Goal: Transaction & Acquisition: Subscribe to service/newsletter

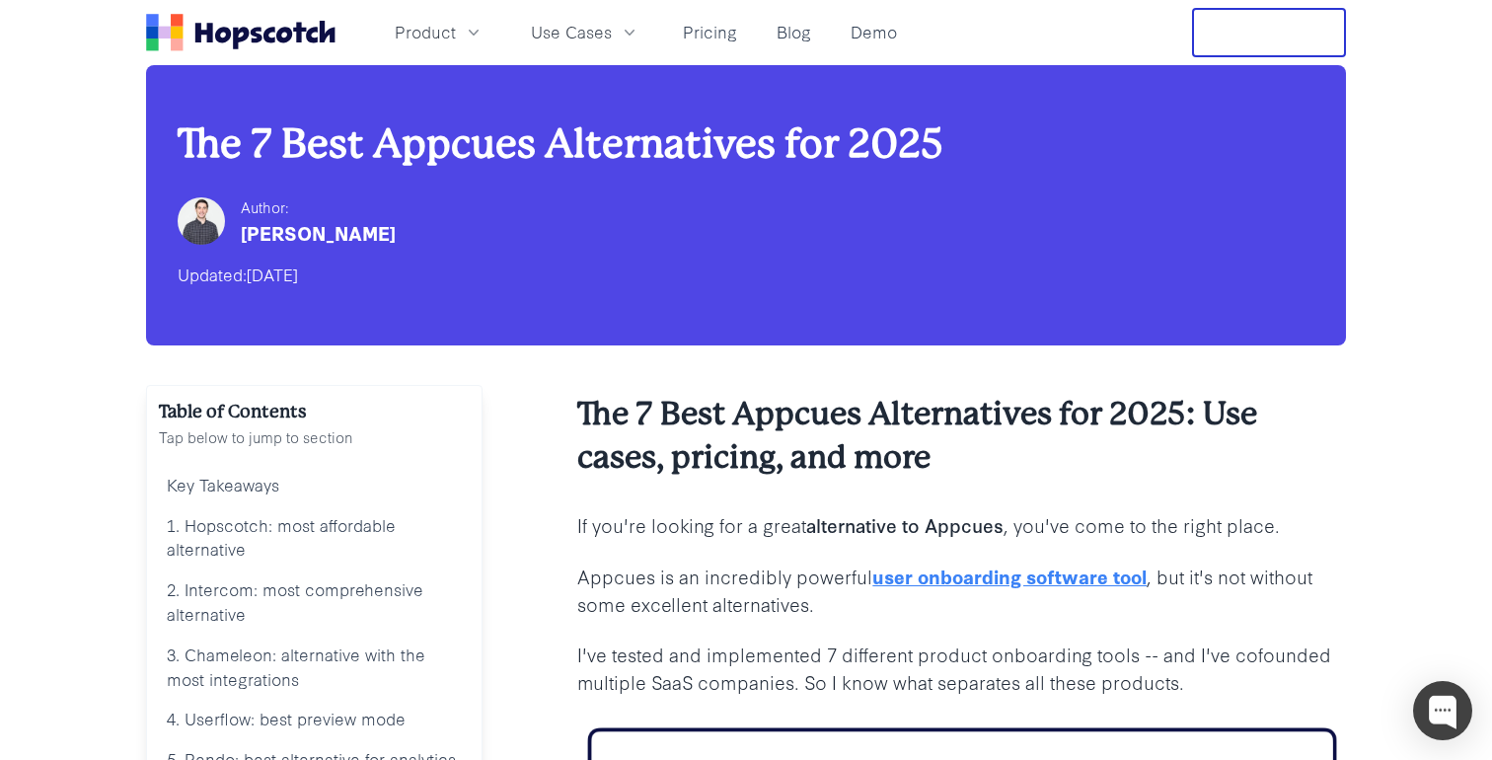
click at [270, 40] on icon "Home" at bounding box center [269, 35] width 12 height 16
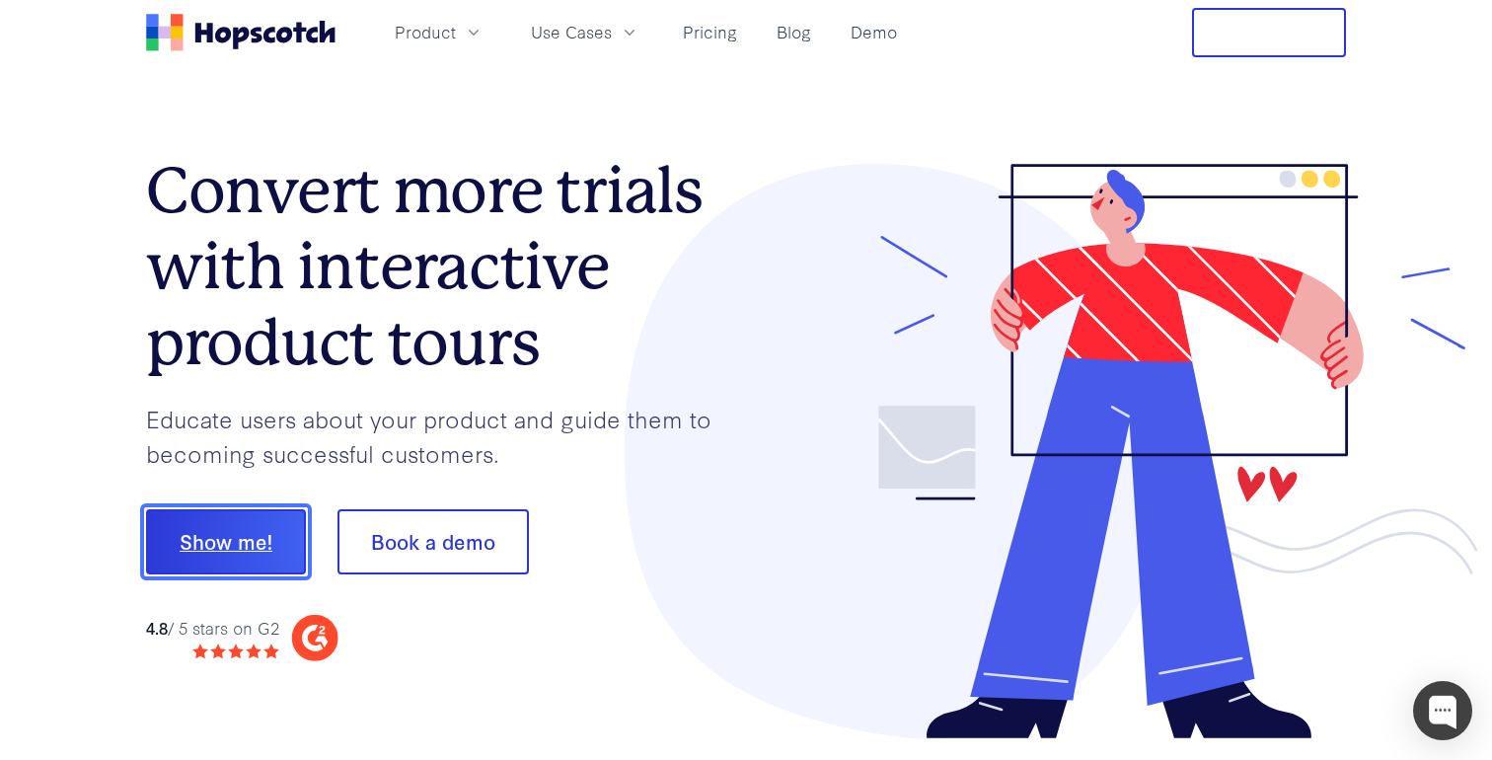
click at [233, 557] on button "Show me!" at bounding box center [226, 541] width 160 height 65
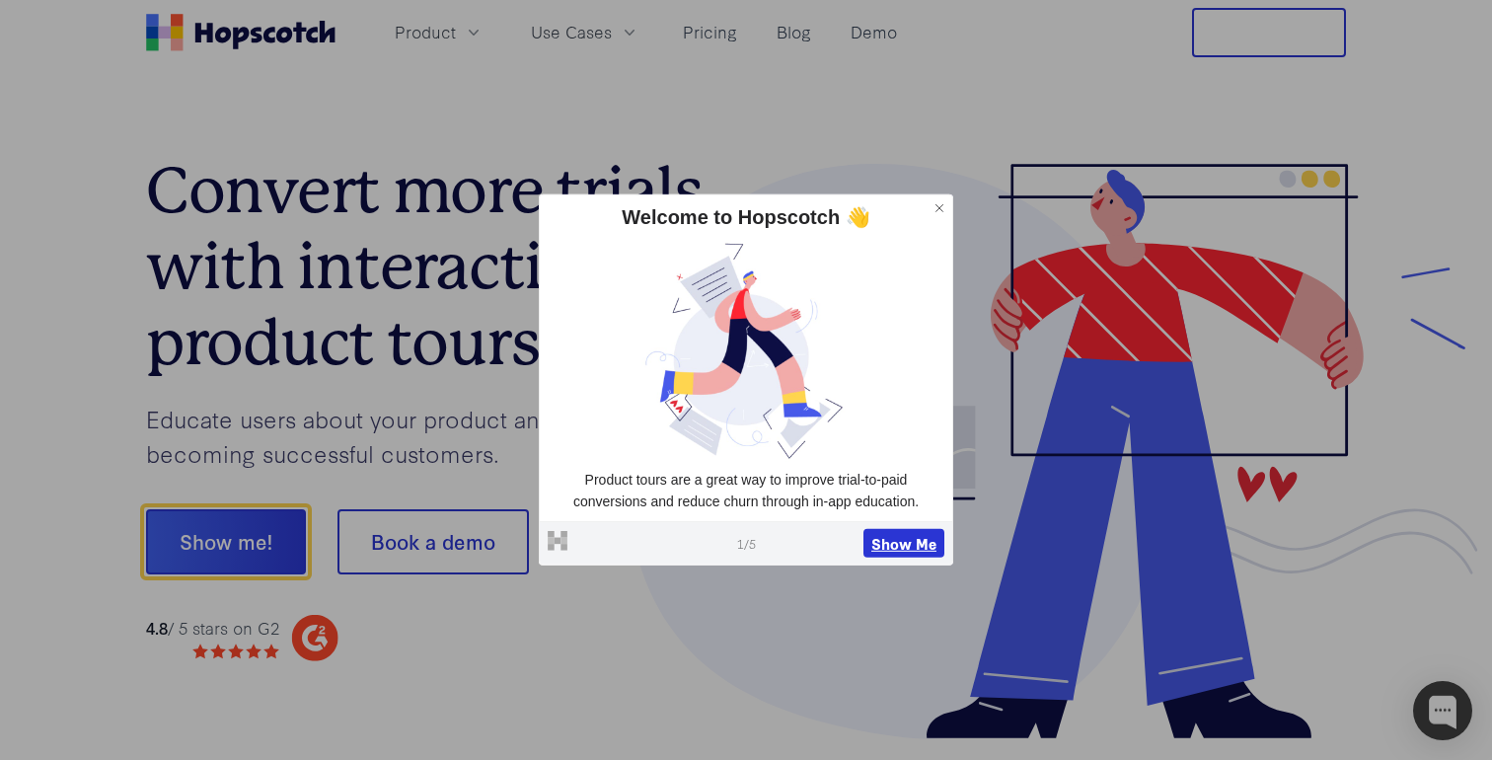
click at [914, 546] on button "Show Me" at bounding box center [903, 543] width 81 height 30
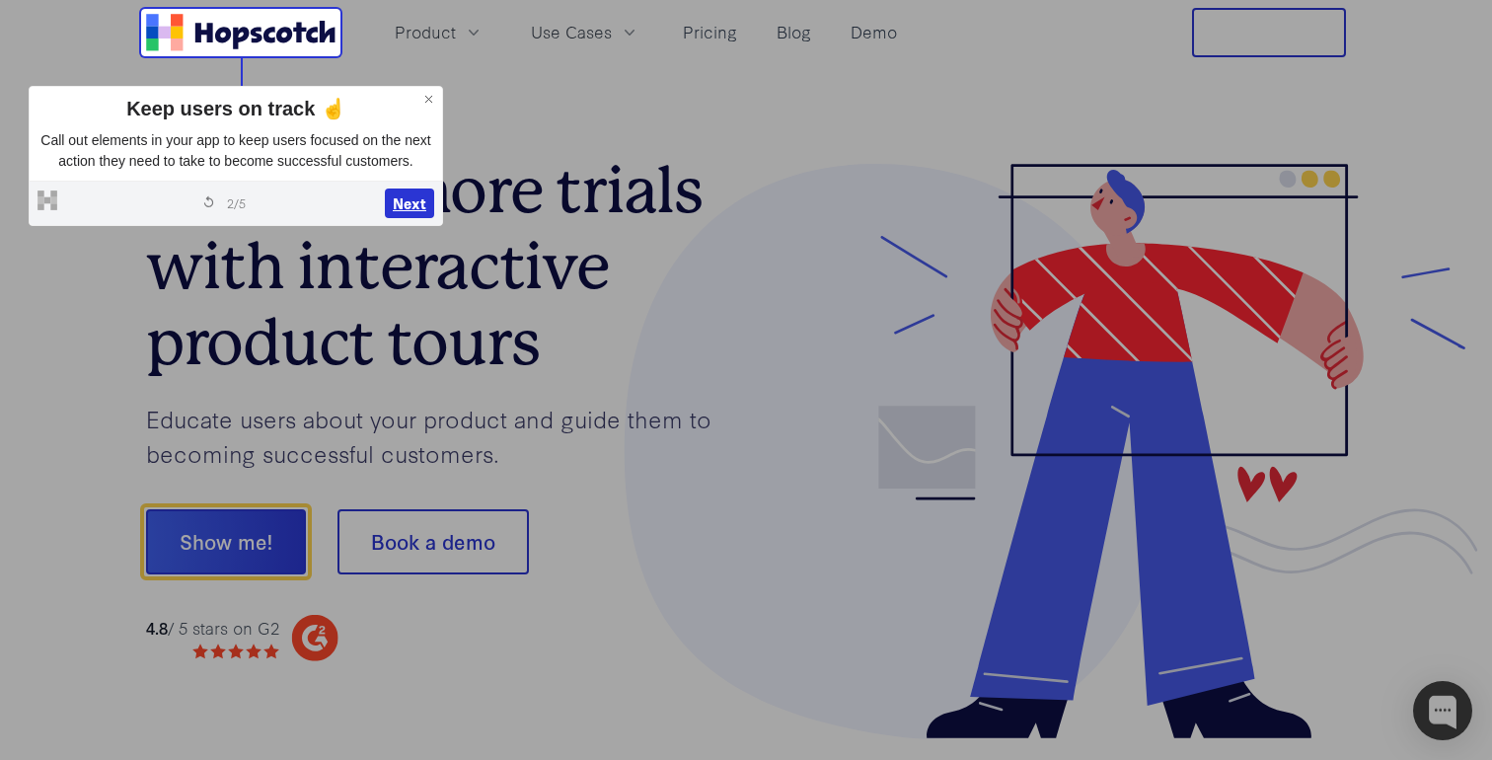
click at [394, 218] on button "Next" at bounding box center [409, 203] width 49 height 30
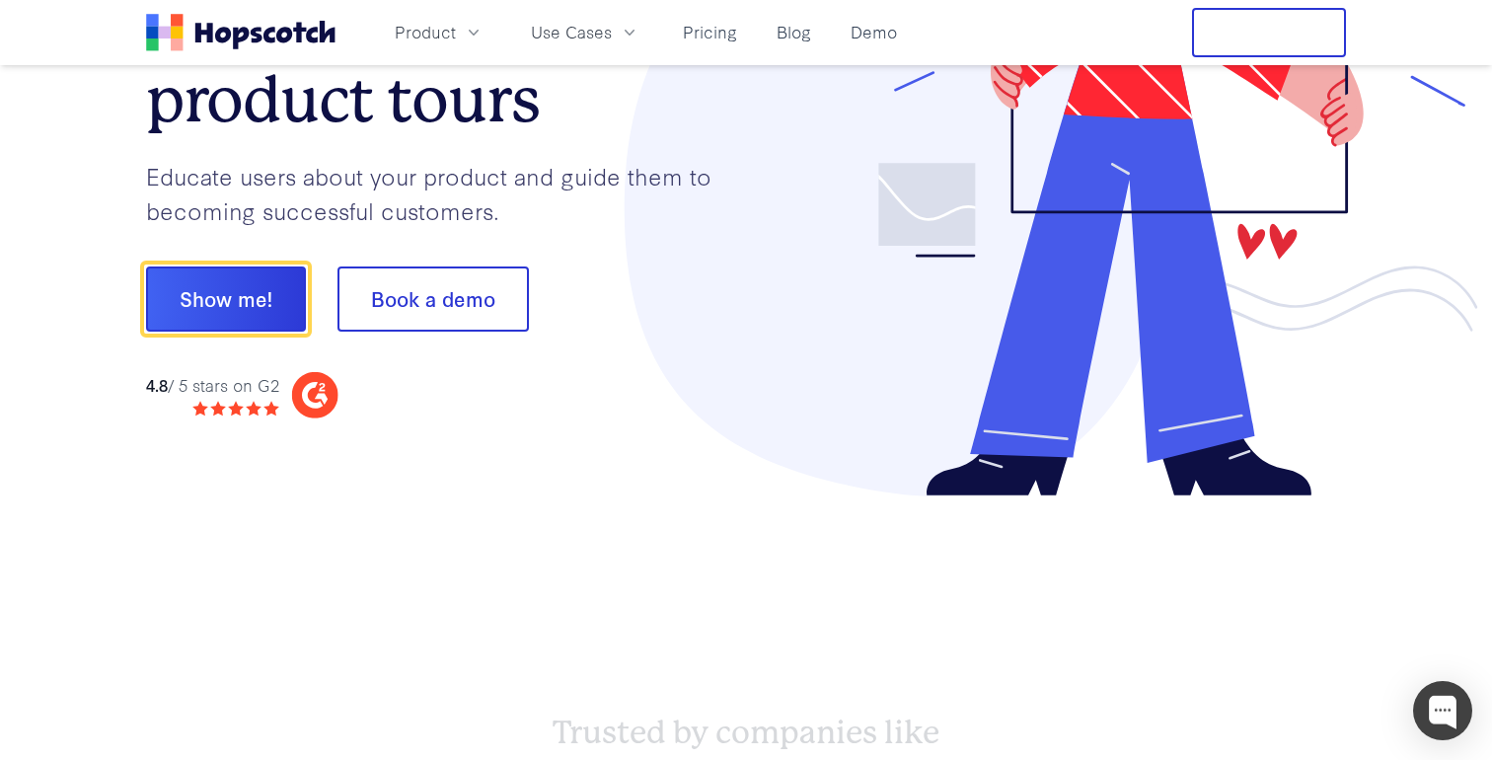
scroll to position [246, 0]
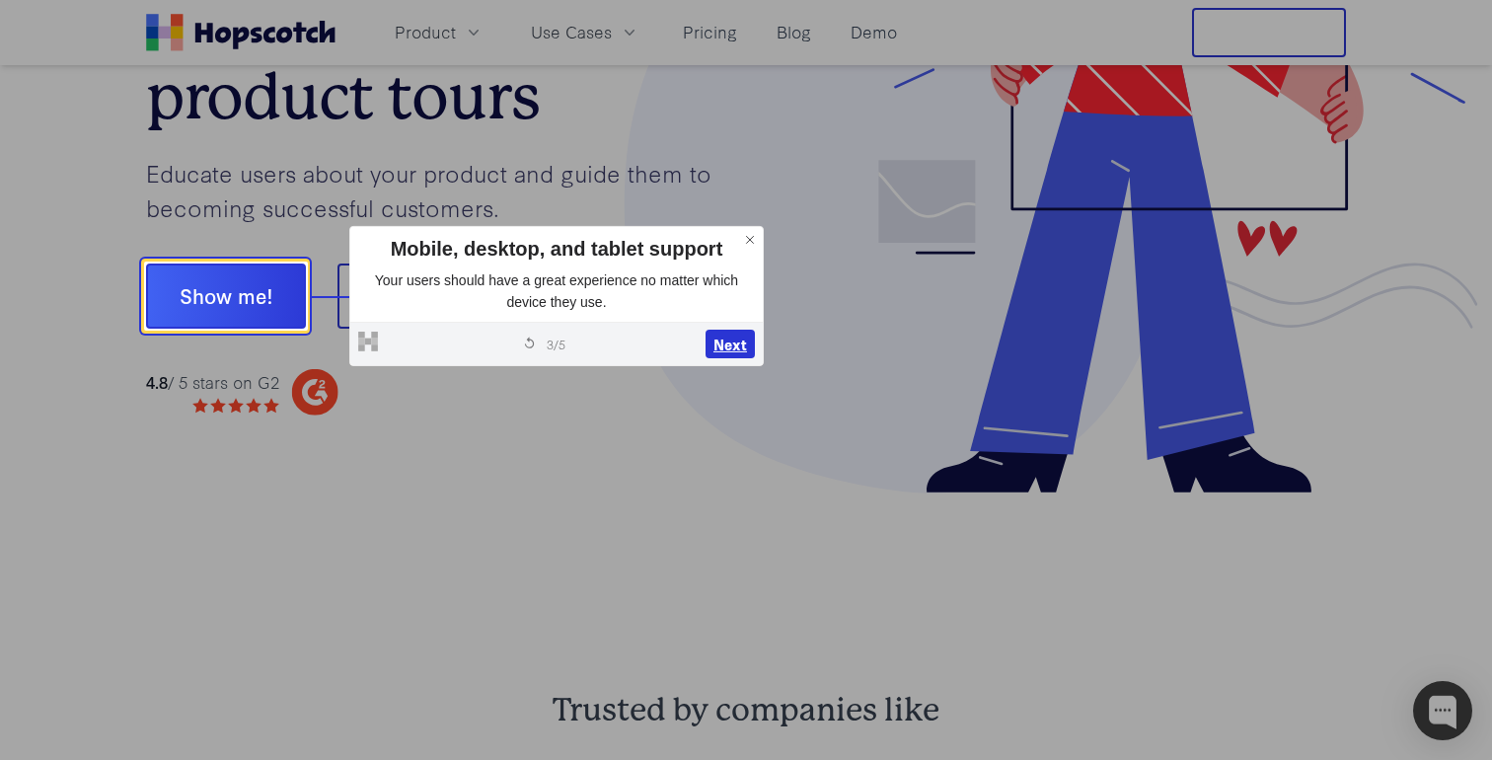
click at [729, 339] on button "Next" at bounding box center [729, 345] width 49 height 30
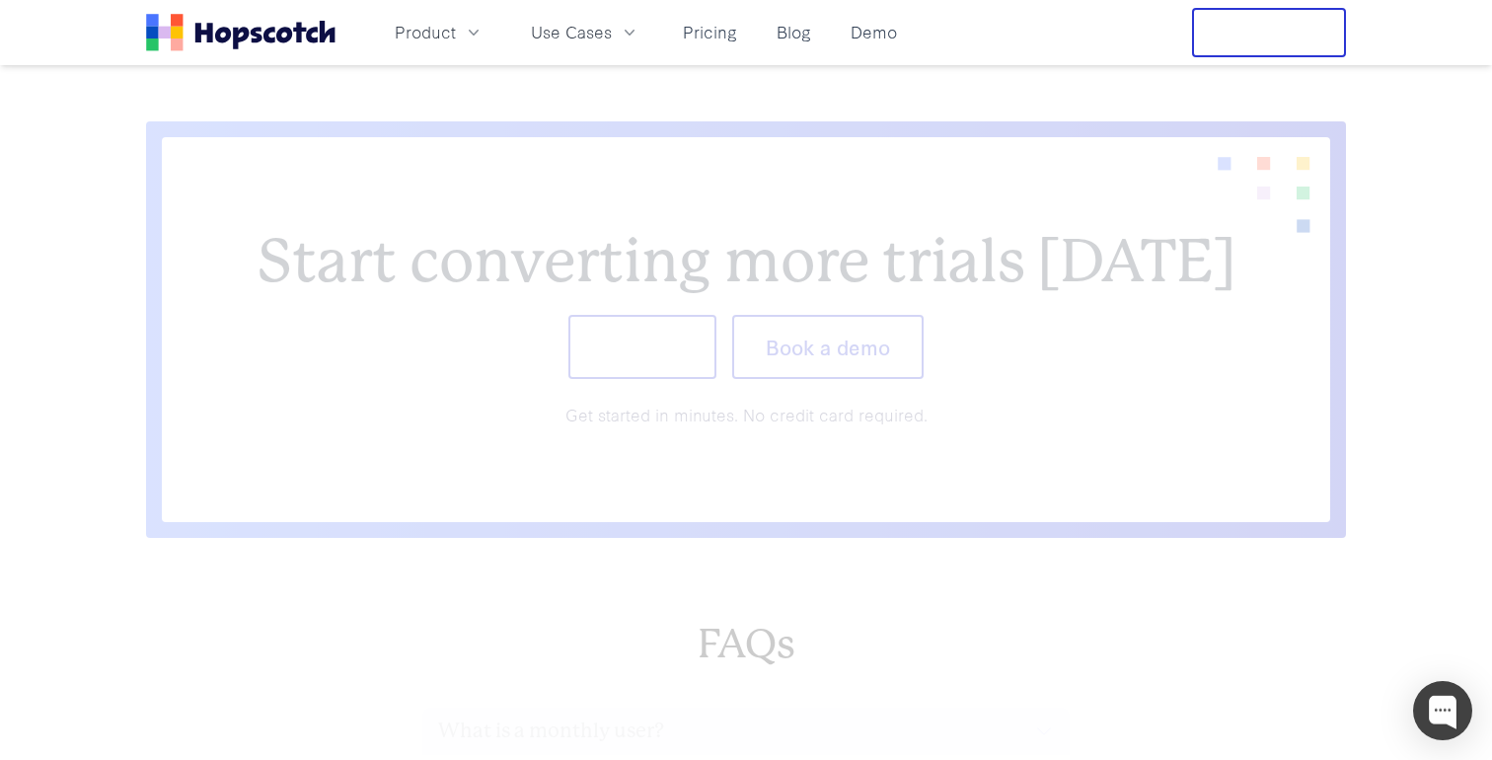
scroll to position [8077, 0]
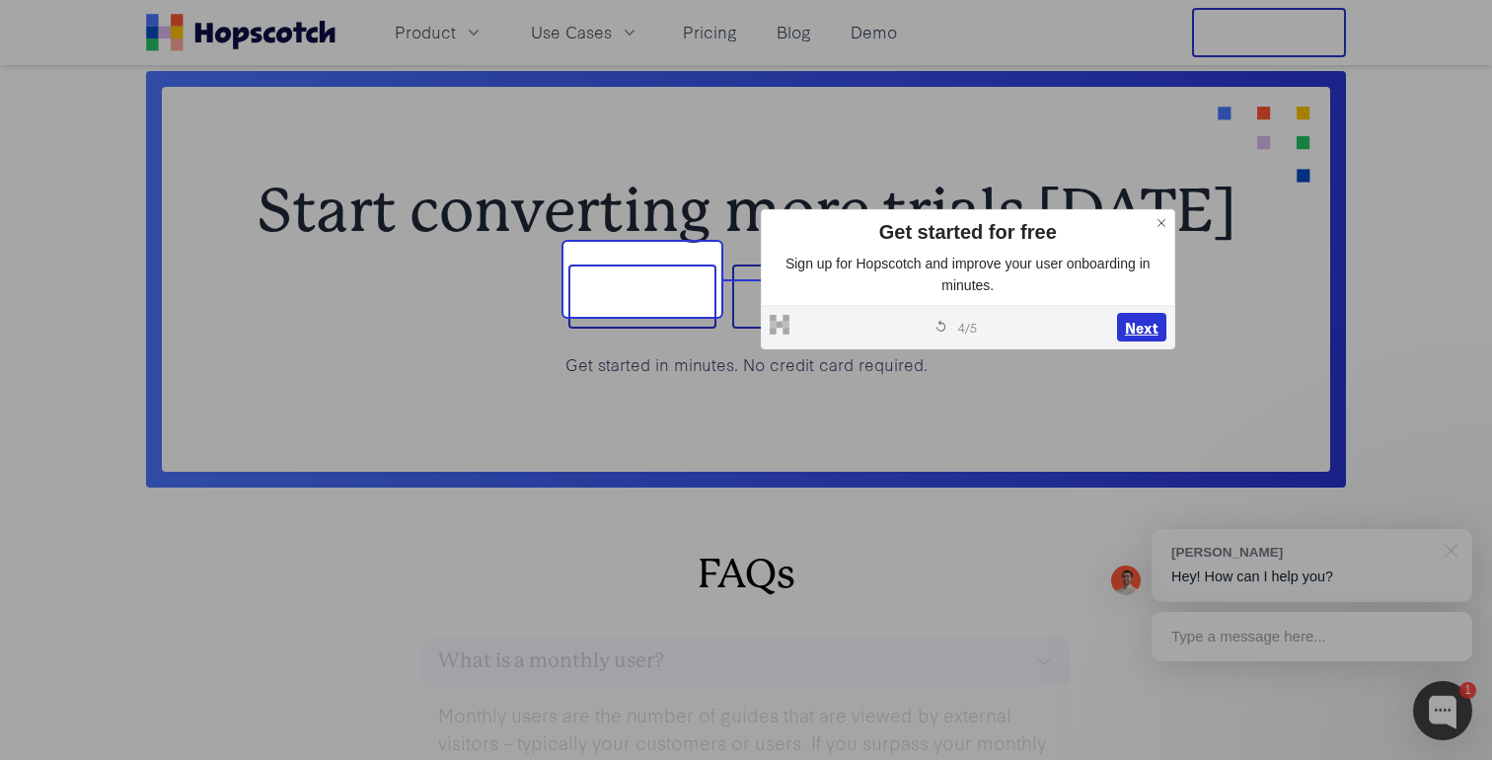
click at [1149, 330] on button "Next" at bounding box center [1141, 328] width 49 height 30
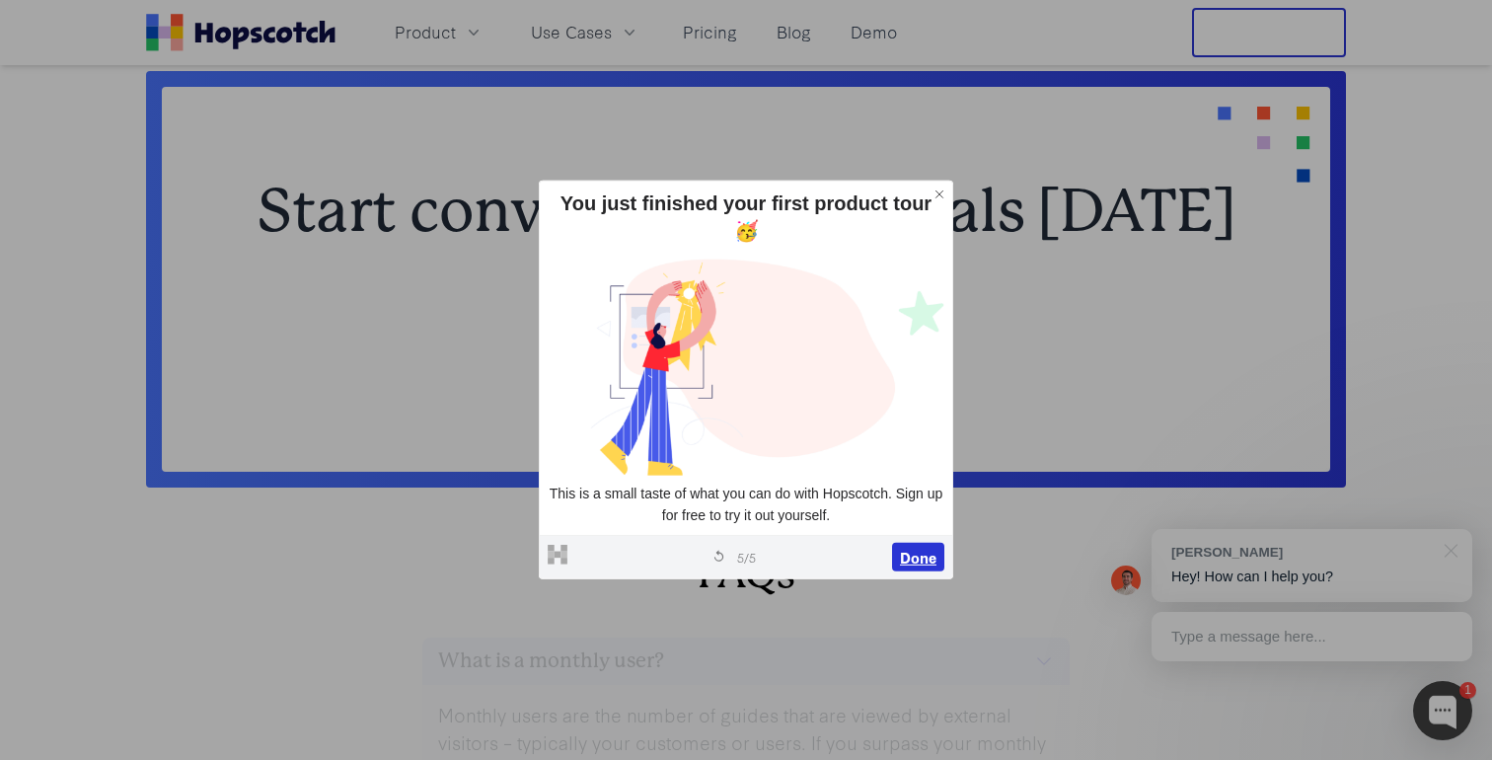
click at [914, 542] on button "Done" at bounding box center [918, 557] width 52 height 30
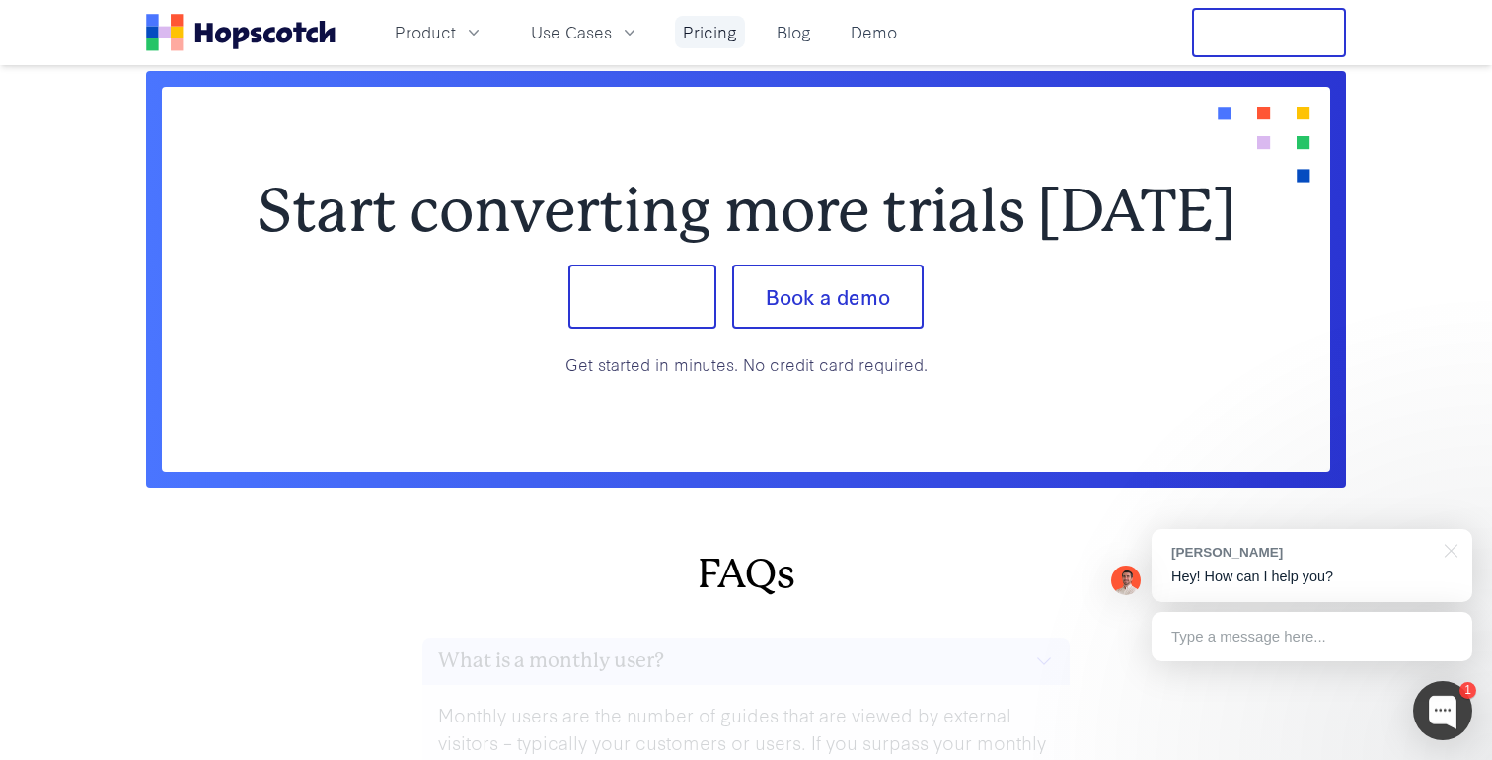
click at [675, 37] on link "Pricing" at bounding box center [710, 32] width 70 height 33
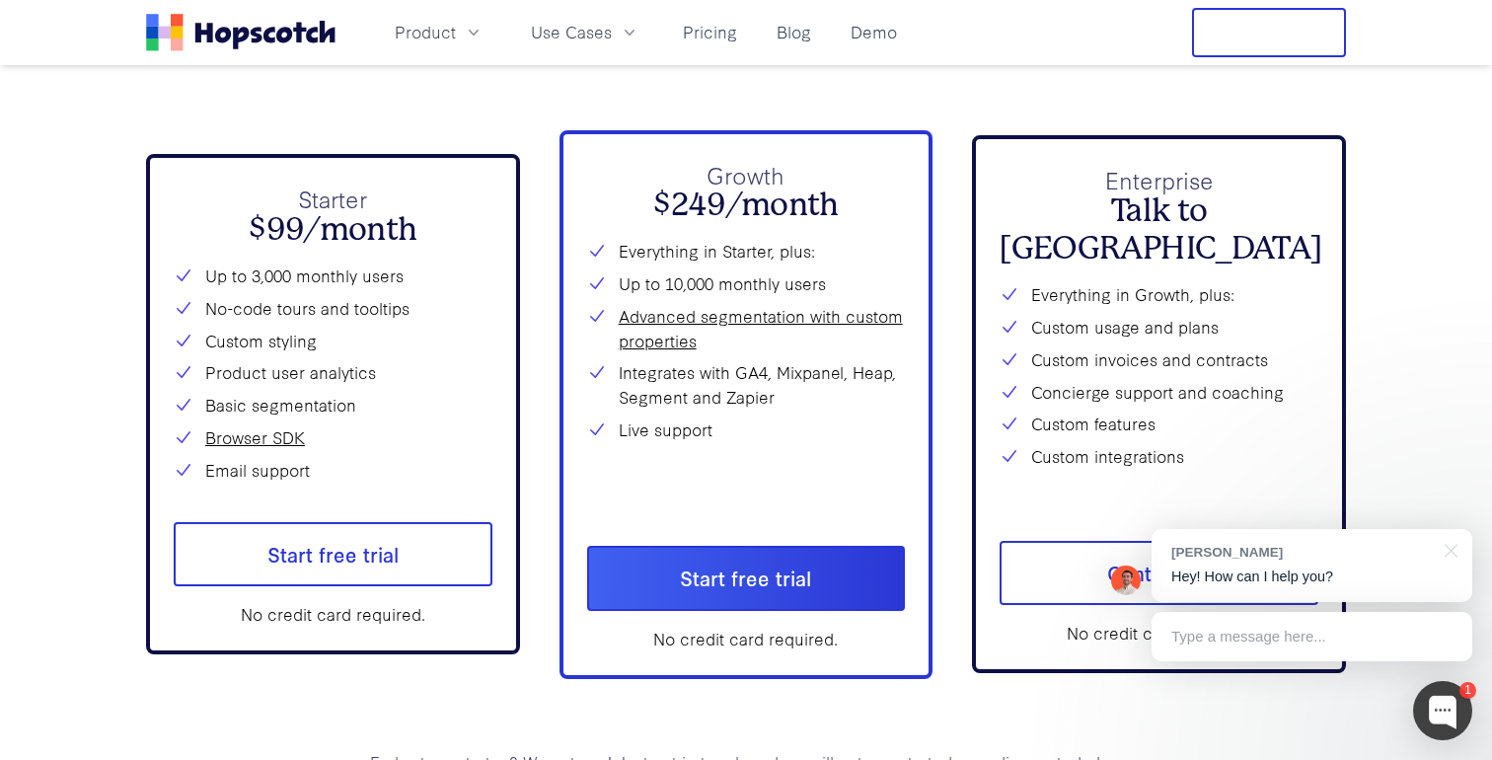
scroll to position [7178, 0]
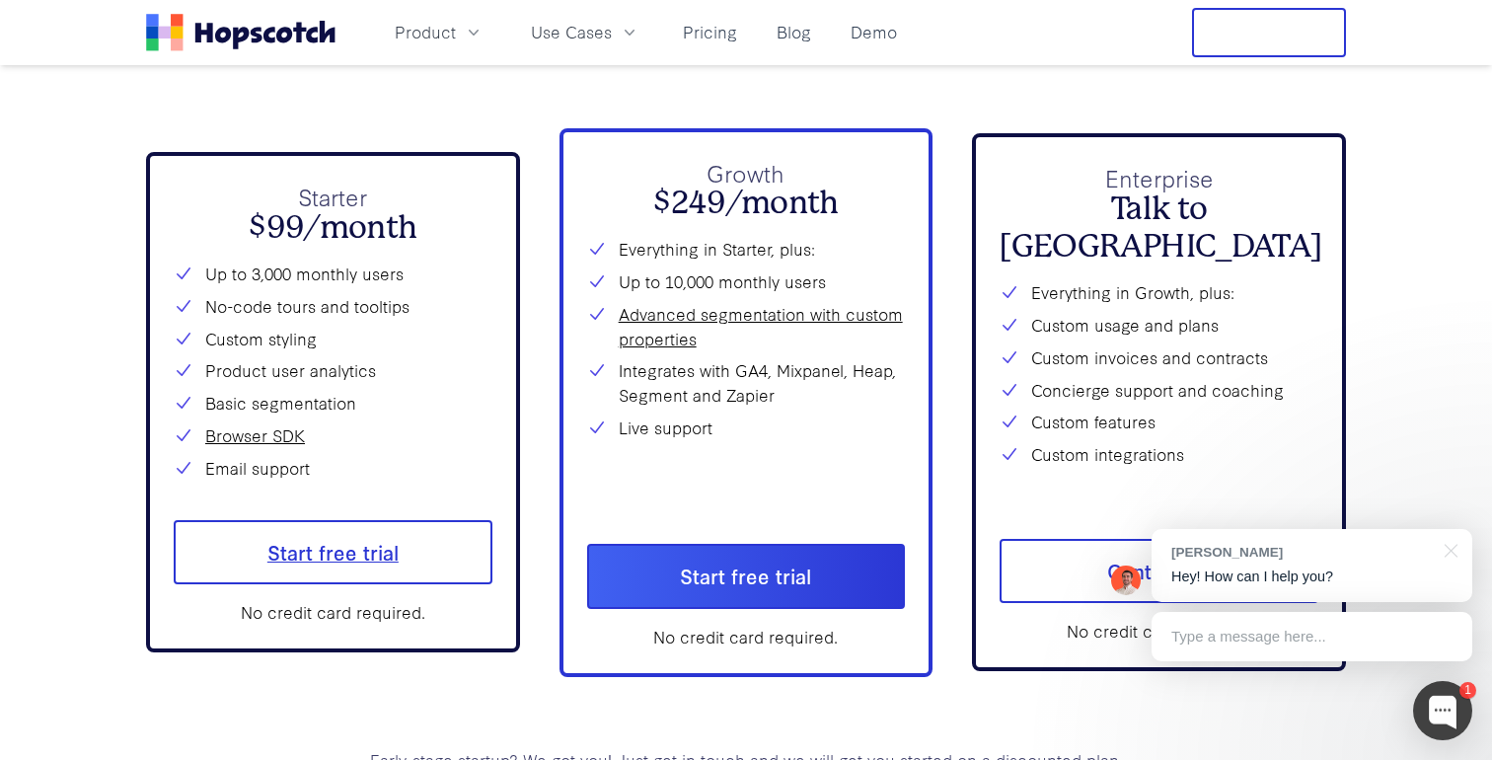
click at [399, 550] on span "Start free trial" at bounding box center [333, 552] width 319 height 65
